Goal: Find specific page/section: Find specific page/section

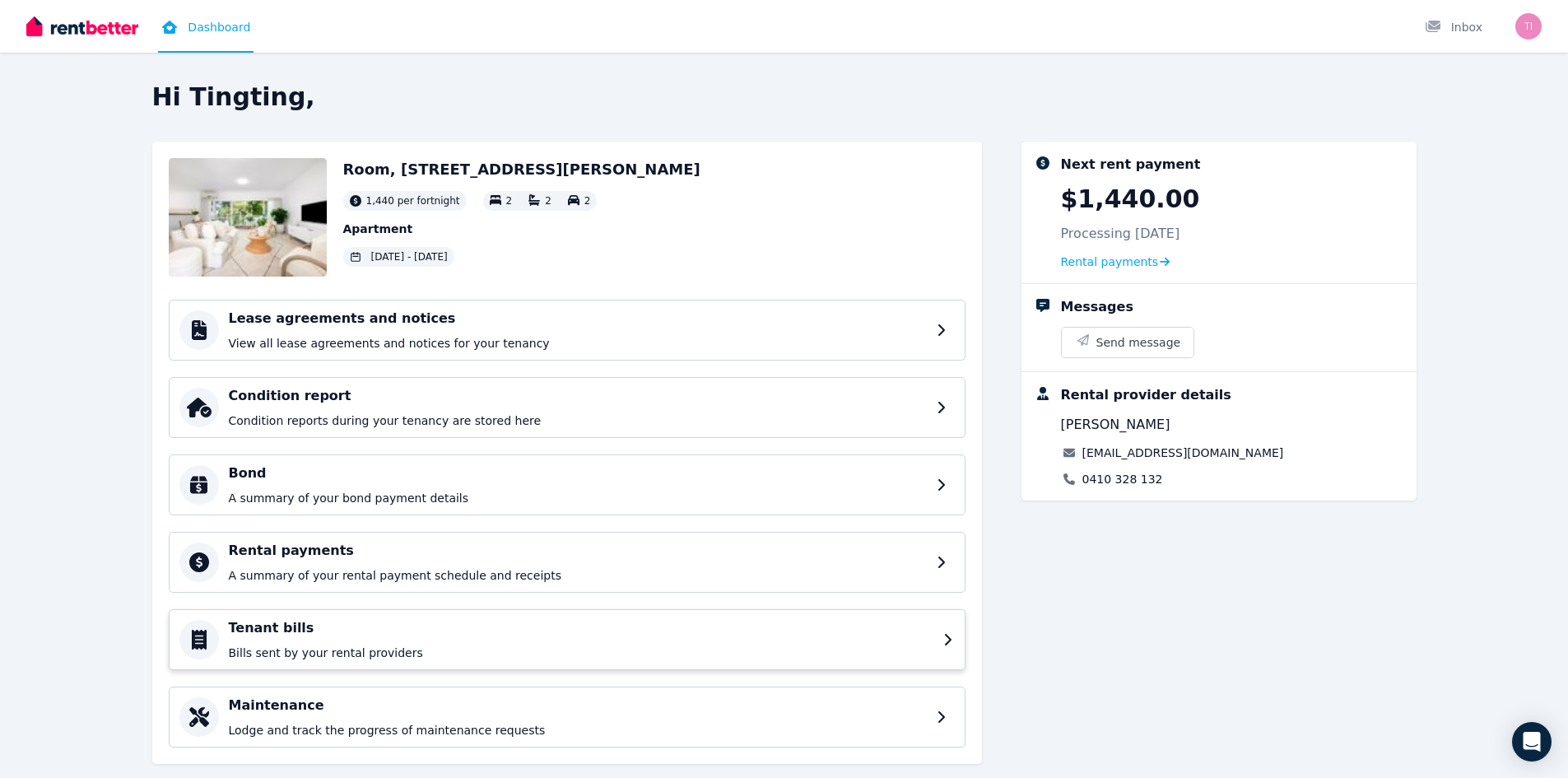
click at [356, 650] on p "Bills sent by your rental providers" at bounding box center [580, 653] width 705 height 17
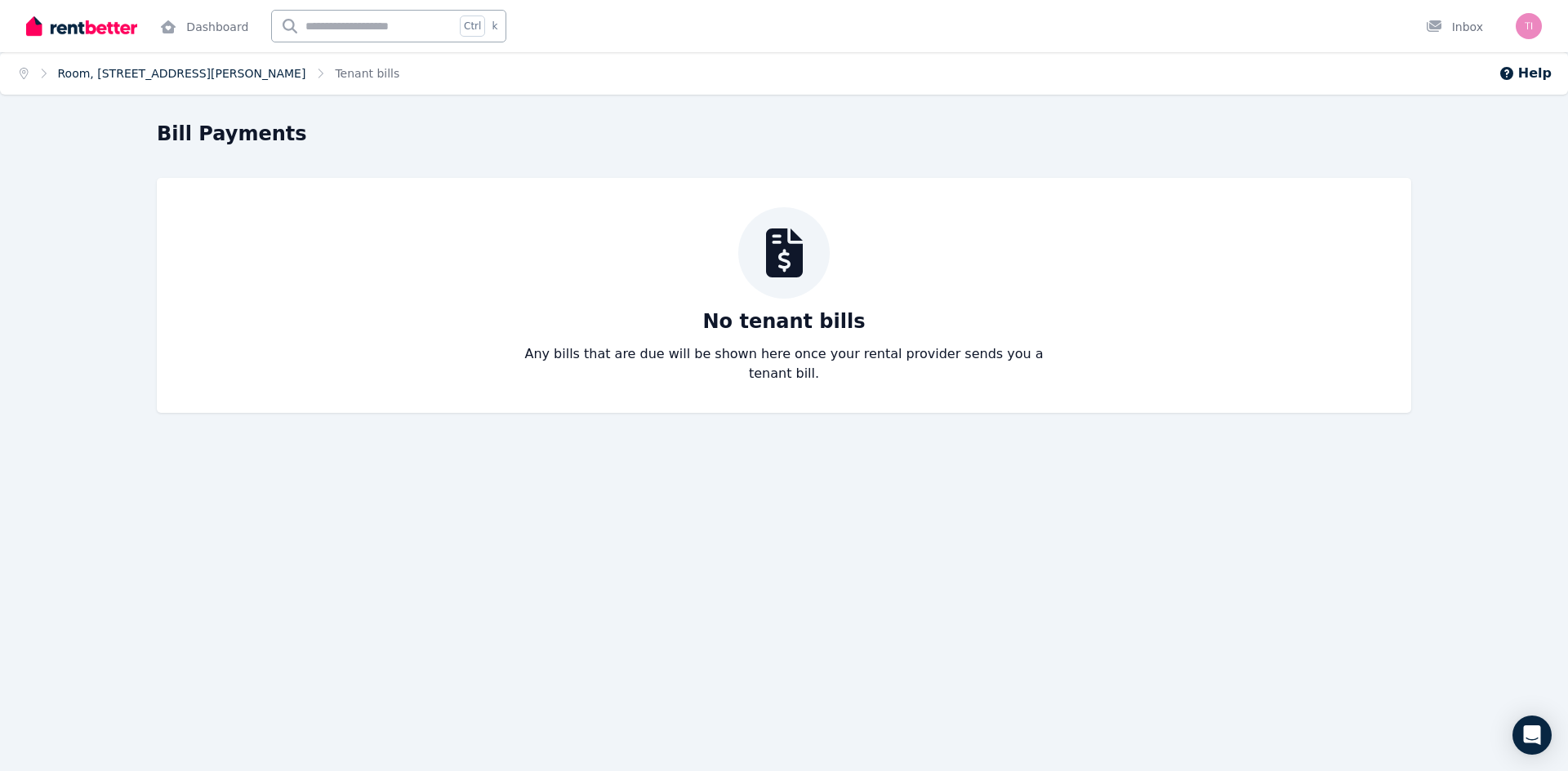
click at [186, 76] on link "Room, [STREET_ADDRESS][PERSON_NAME]" at bounding box center [182, 73] width 248 height 13
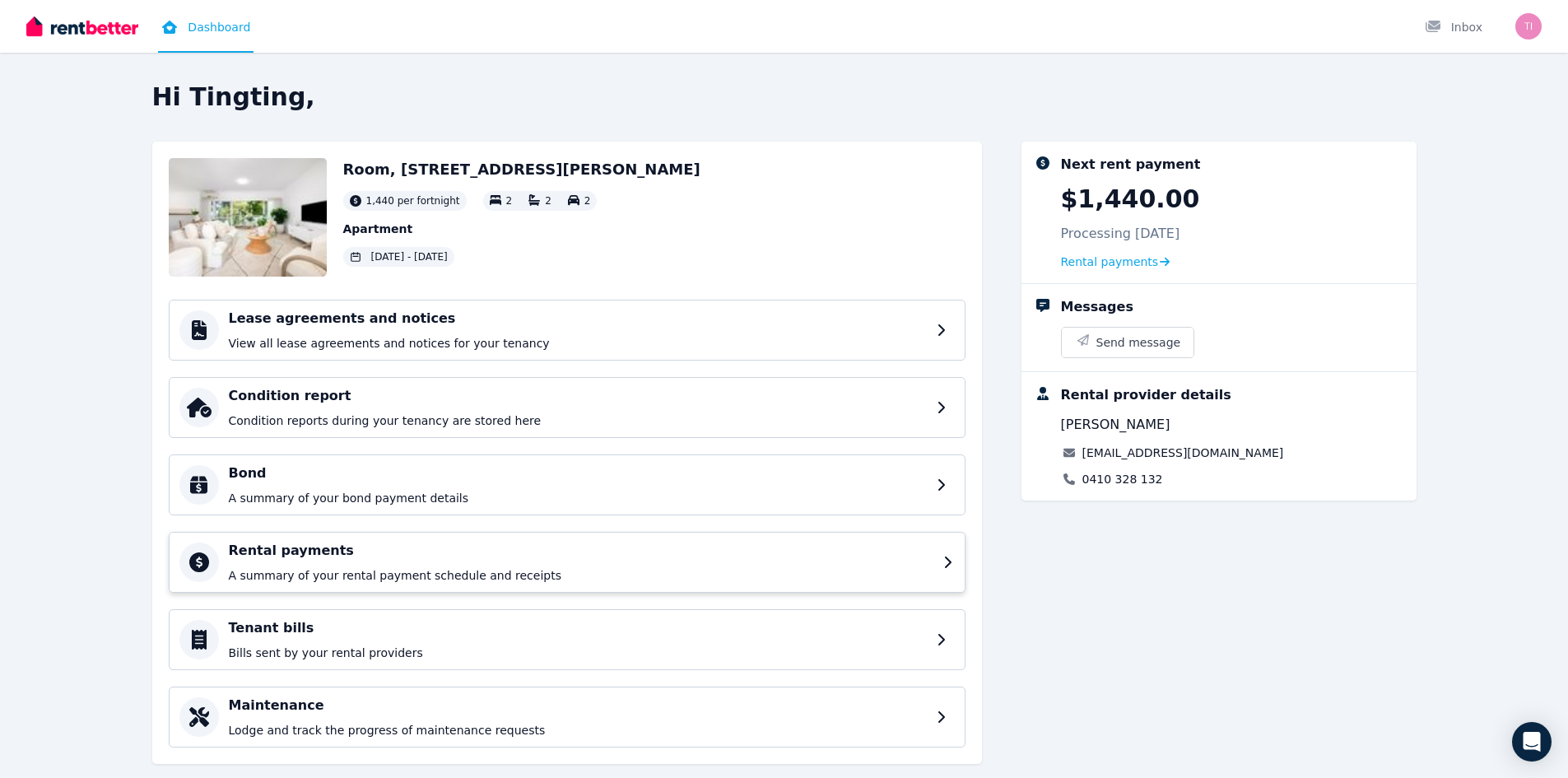
click at [356, 575] on p "A summary of your rental payment schedule and receipts" at bounding box center [580, 576] width 705 height 17
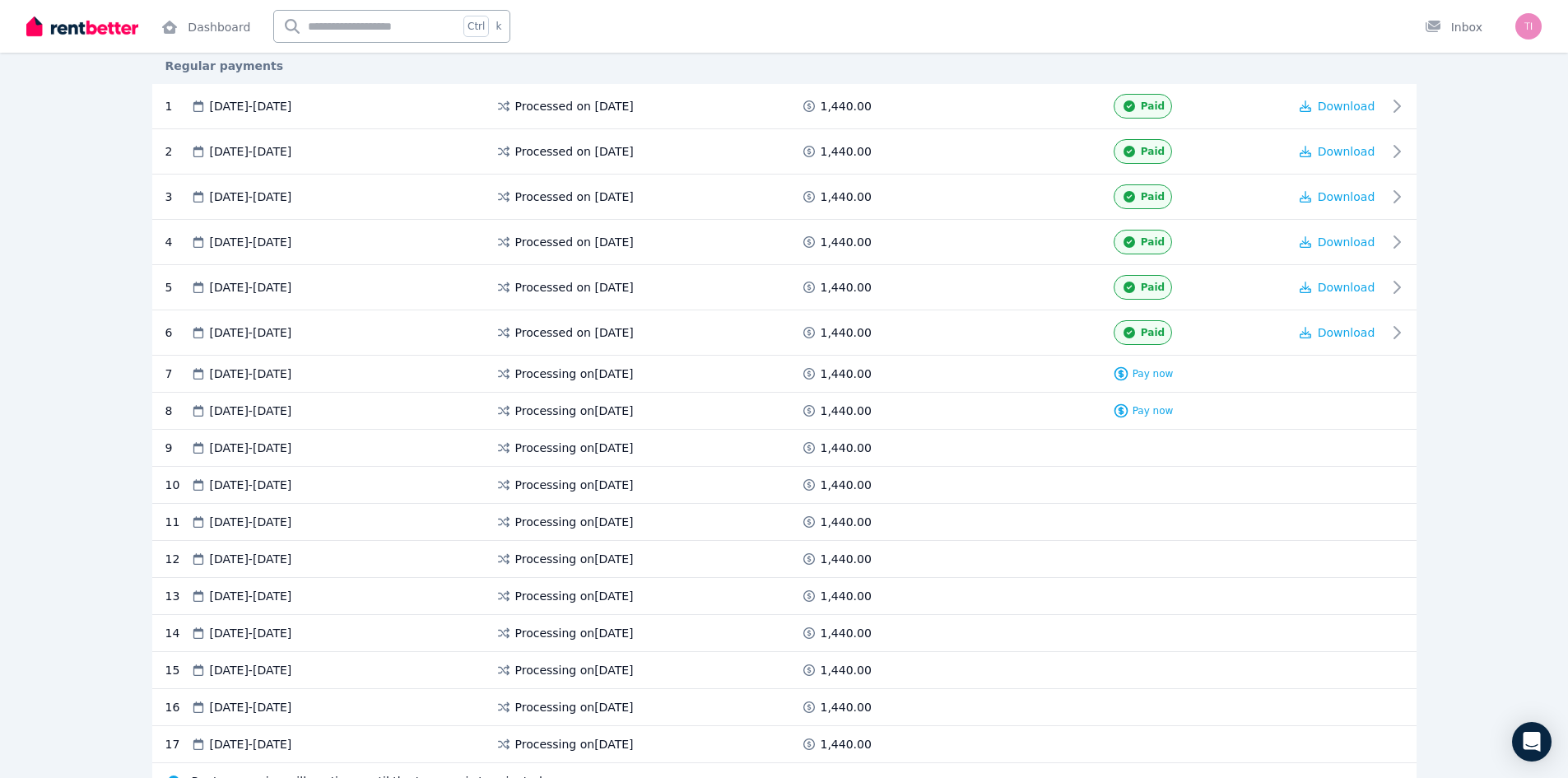
scroll to position [411, 0]
